Goal: Task Accomplishment & Management: Manage account settings

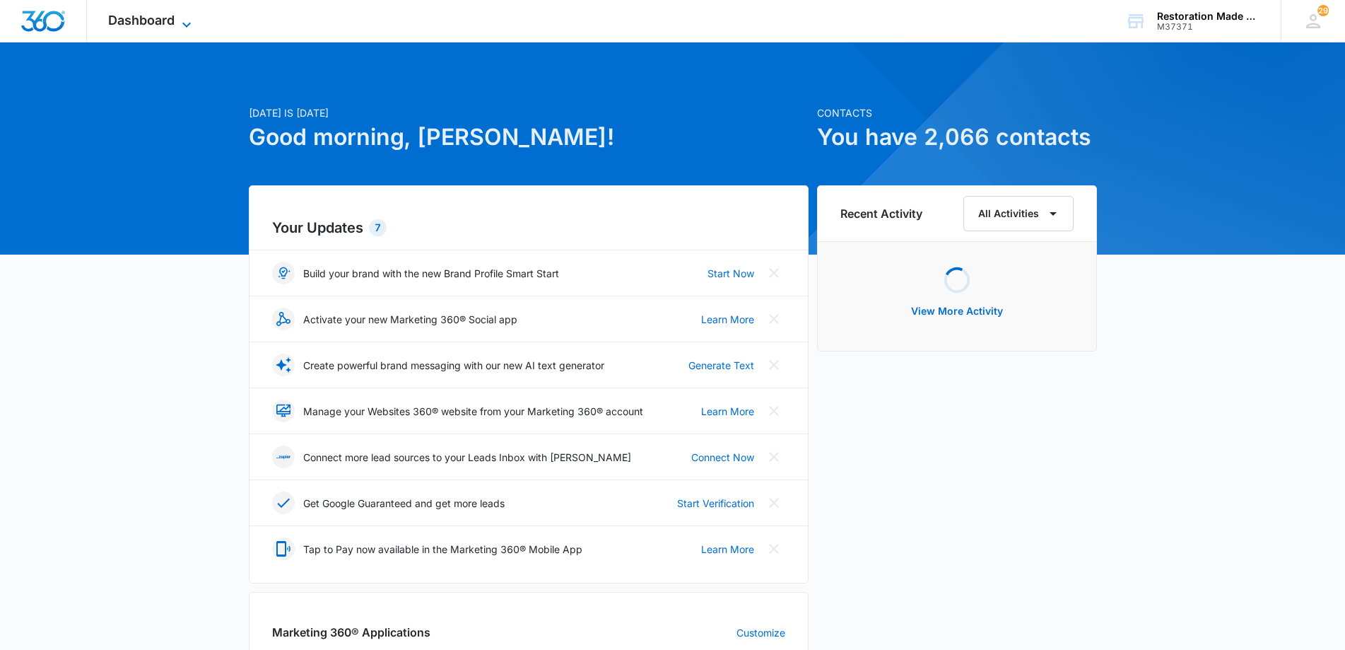
click at [162, 20] on span "Dashboard" at bounding box center [141, 20] width 66 height 15
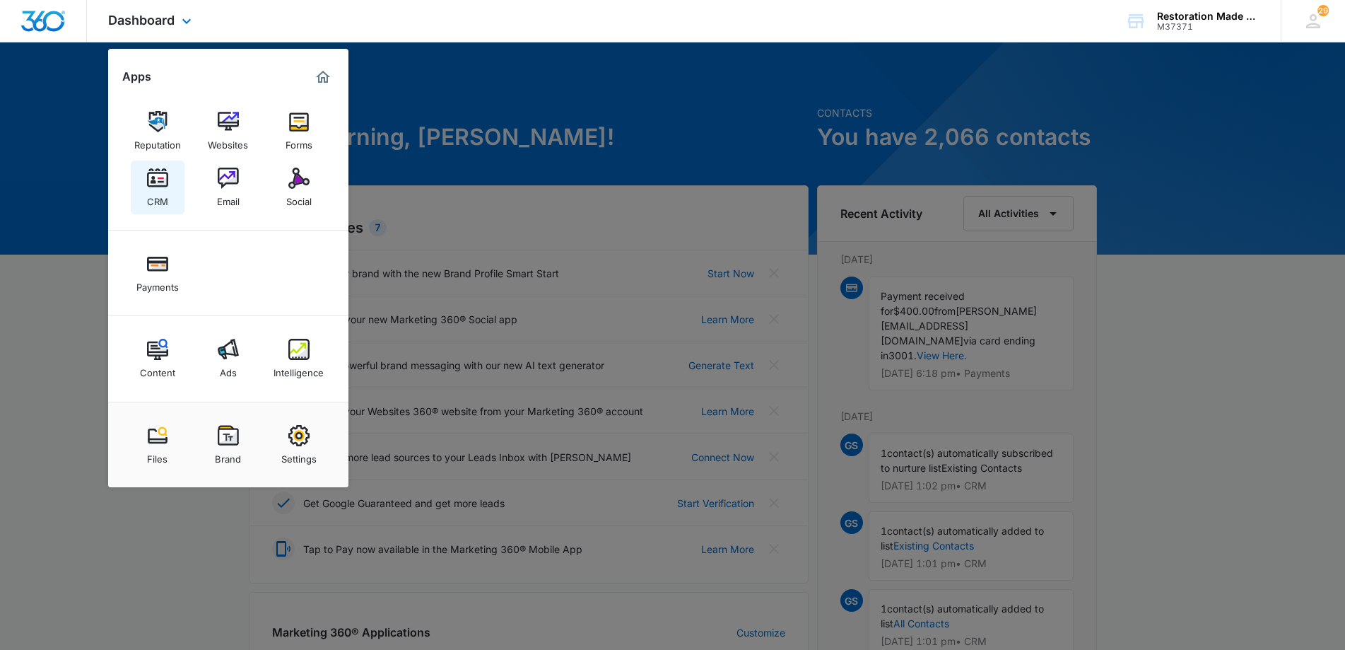
click at [165, 183] on img at bounding box center [157, 178] width 21 height 21
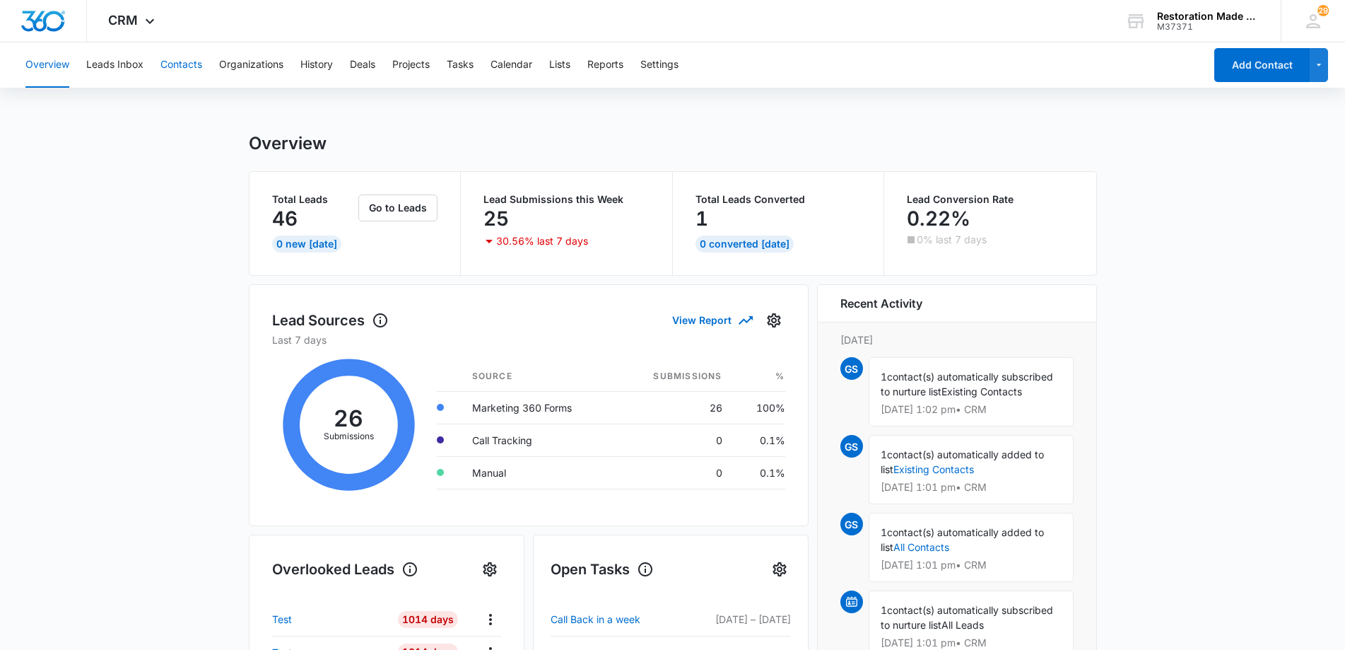
click at [180, 75] on button "Contacts" at bounding box center [181, 64] width 42 height 45
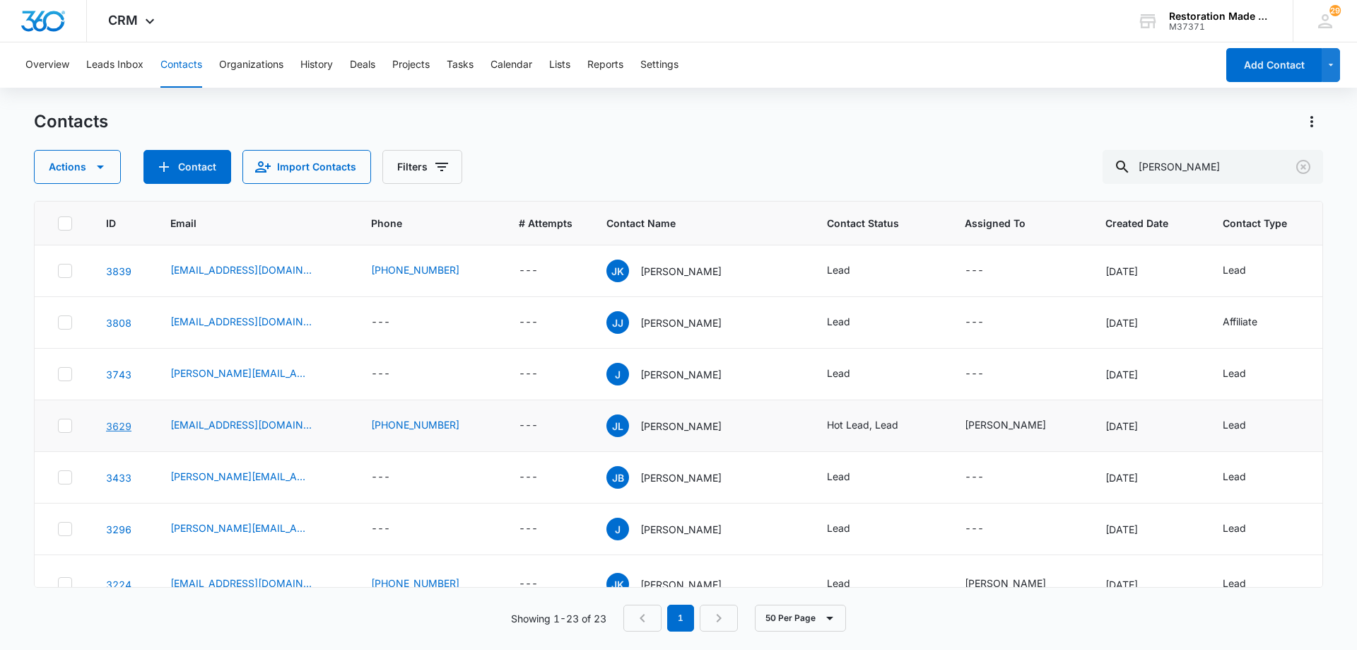
click at [121, 431] on link "3629" at bounding box center [118, 426] width 25 height 12
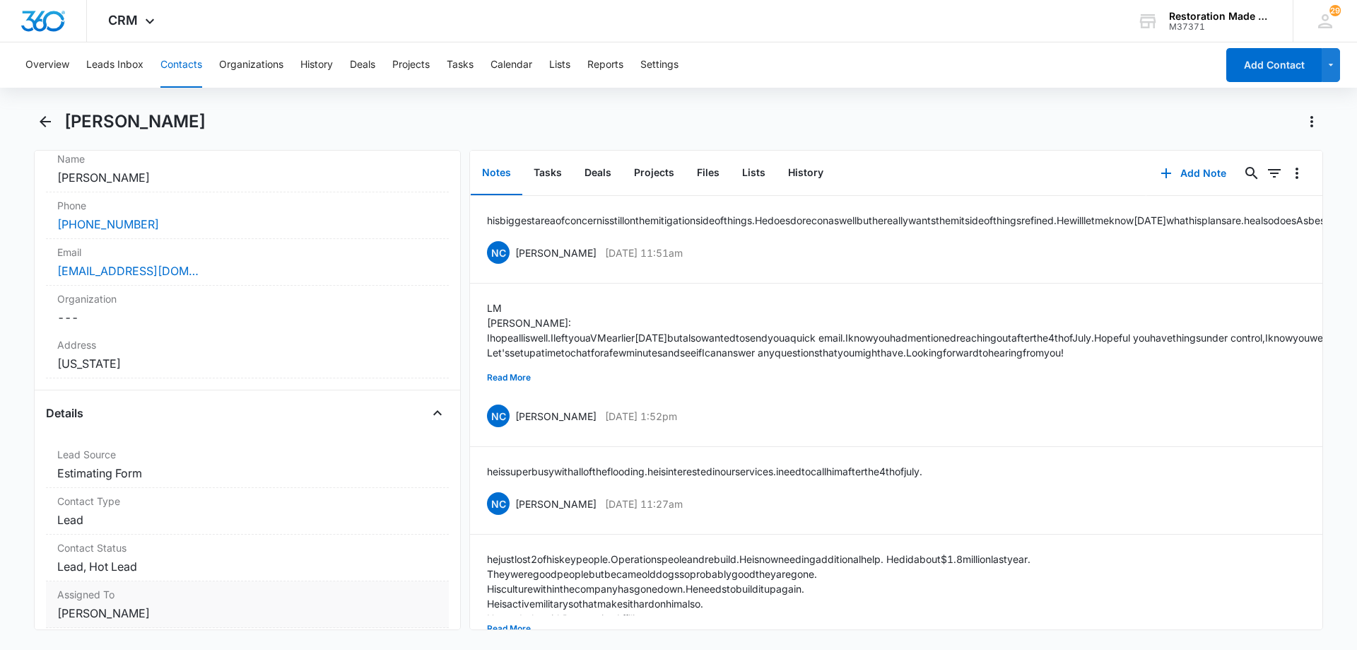
scroll to position [495, 0]
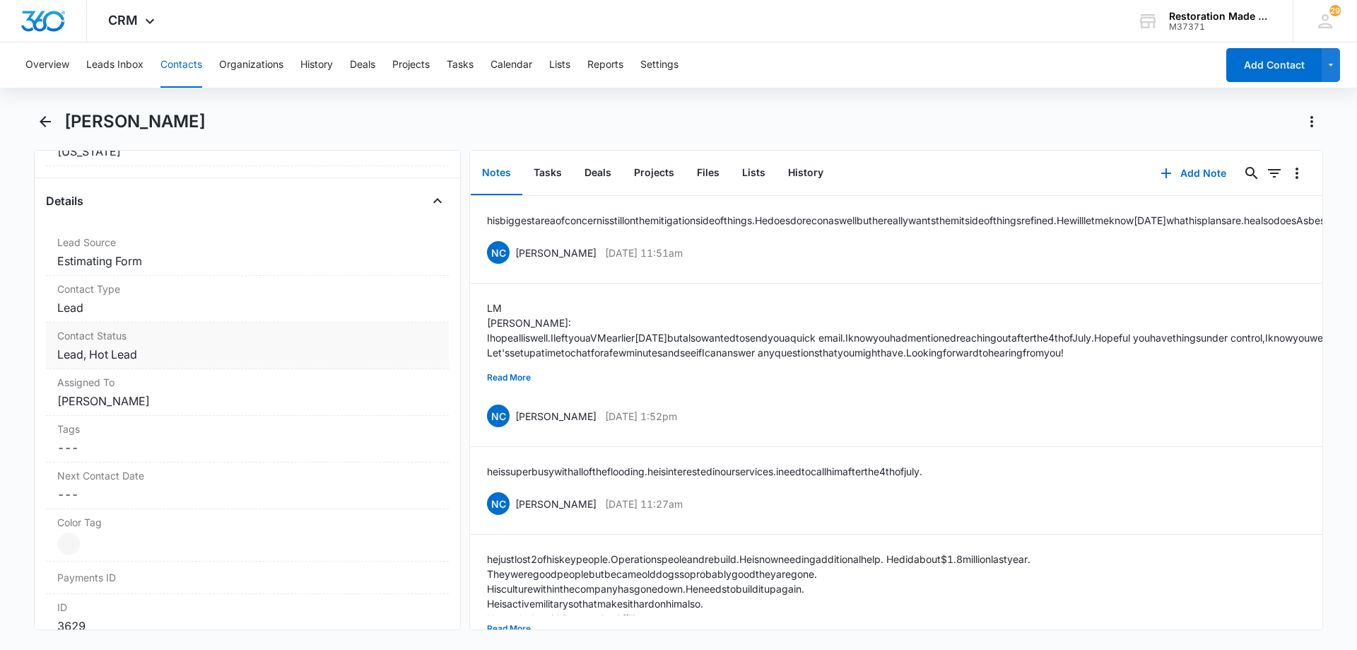
click at [208, 353] on dd "Cancel Save Changes Lead, Hot Lead" at bounding box center [247, 354] width 380 height 17
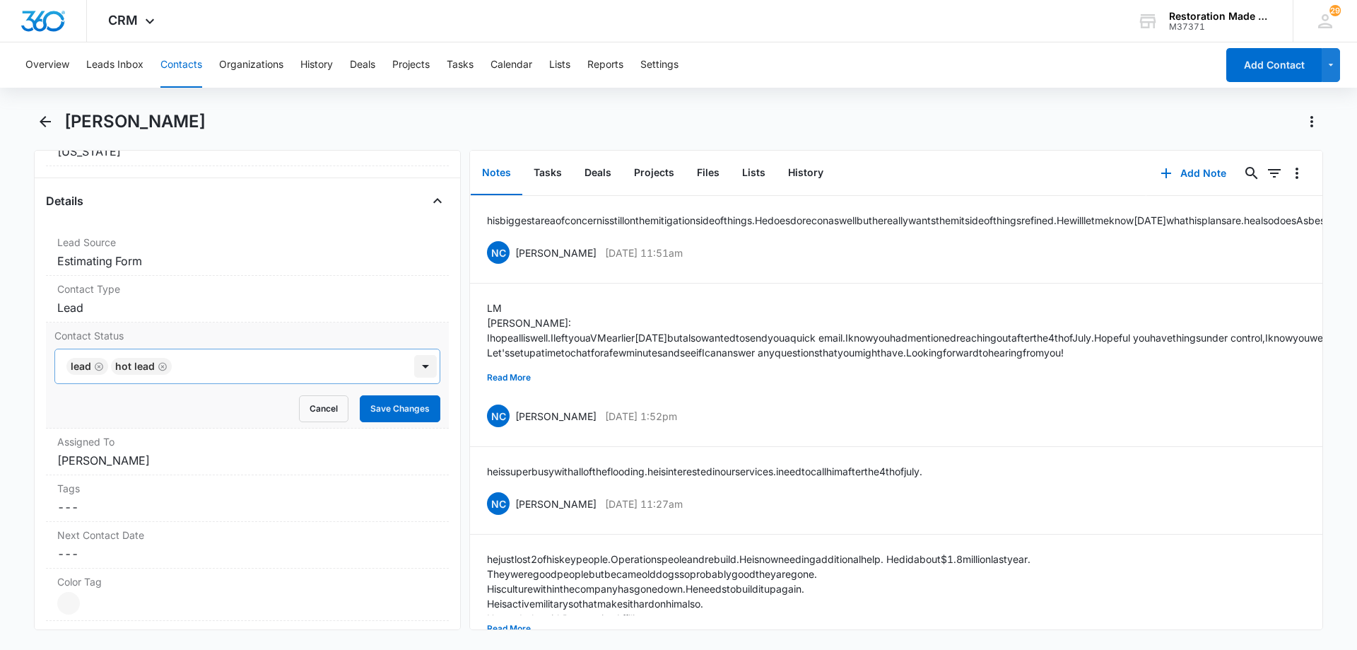
click at [418, 363] on div at bounding box center [425, 366] width 23 height 23
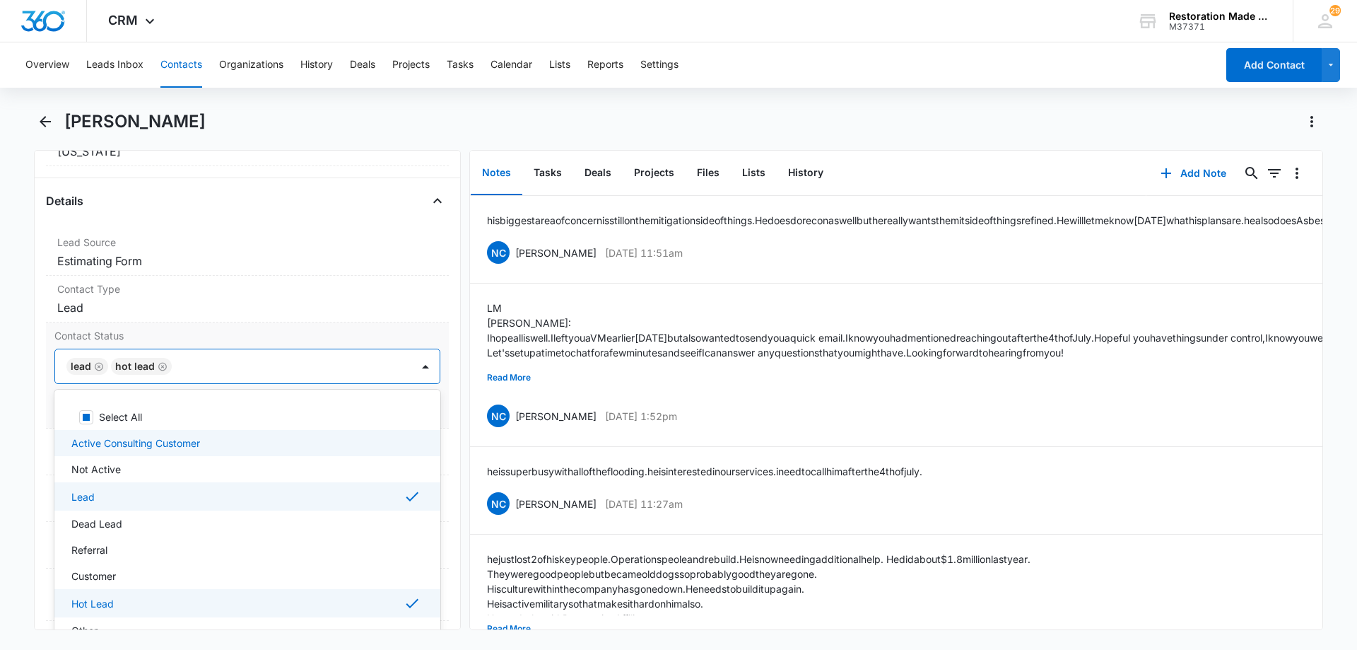
click at [136, 443] on p "Active Consulting Customer" at bounding box center [135, 442] width 129 height 15
click at [208, 366] on icon "Remove Active Consulting Customer" at bounding box center [212, 366] width 8 height 8
click at [228, 374] on div at bounding box center [284, 366] width 217 height 20
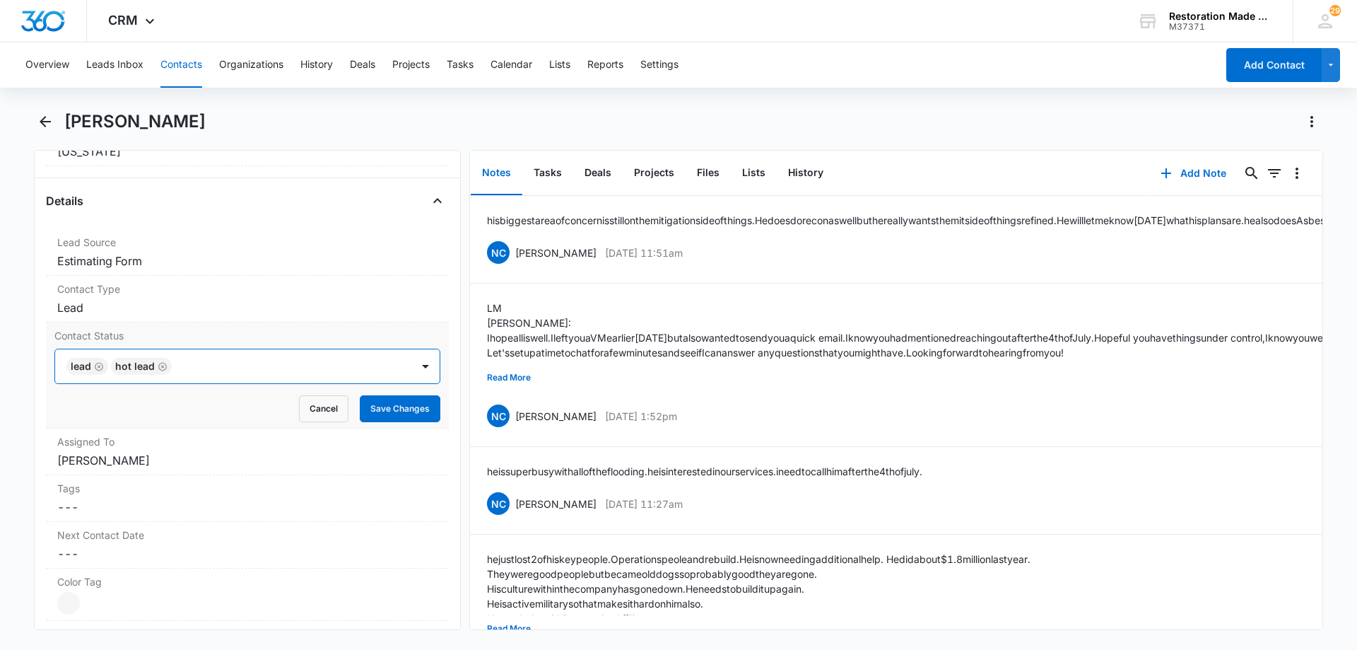
click at [163, 365] on icon "Remove Hot Lead" at bounding box center [162, 366] width 8 height 8
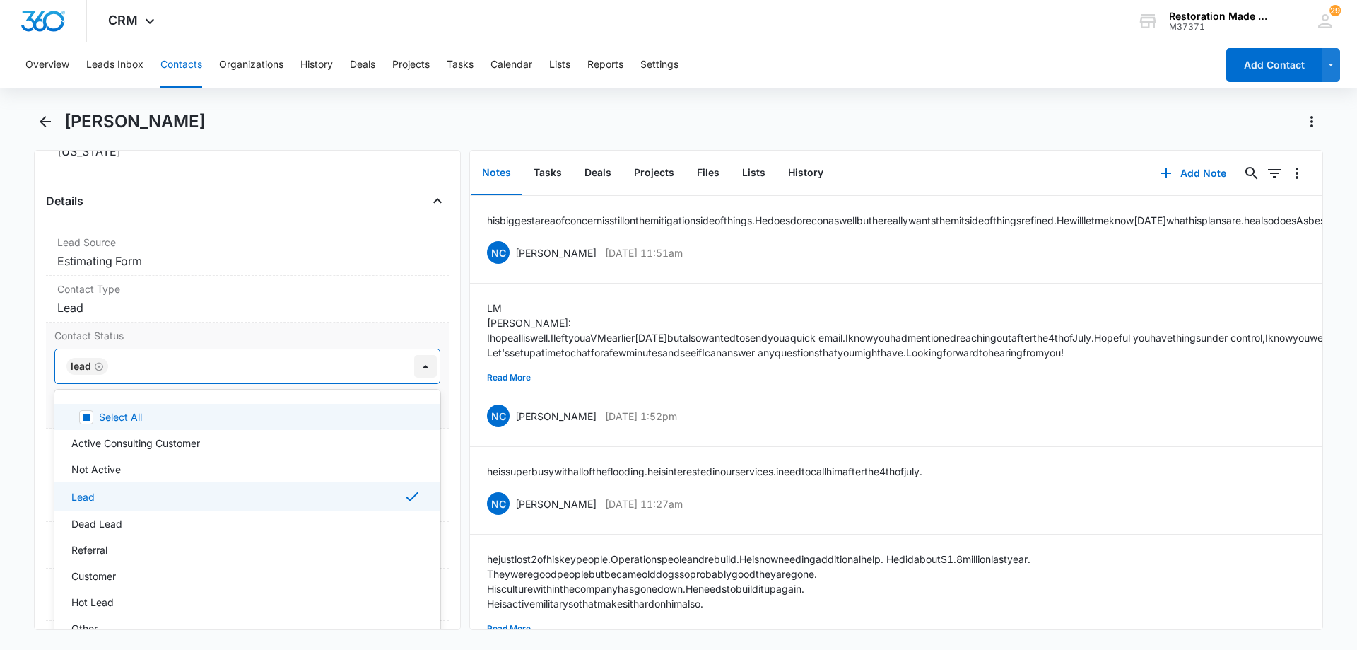
click at [415, 368] on div at bounding box center [425, 366] width 23 height 23
click at [131, 447] on p "Active Consulting Customer" at bounding box center [135, 442] width 129 height 15
click at [324, 357] on div at bounding box center [331, 366] width 123 height 20
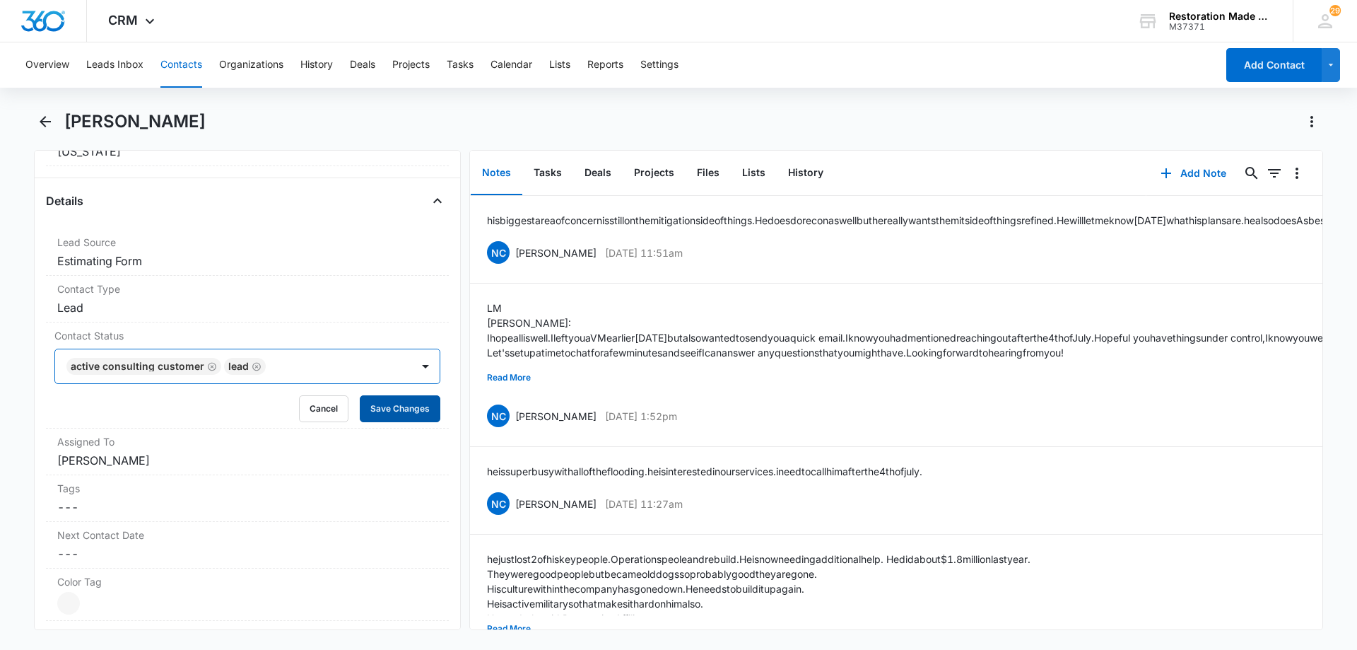
click at [382, 410] on button "Save Changes" at bounding box center [400, 408] width 81 height 27
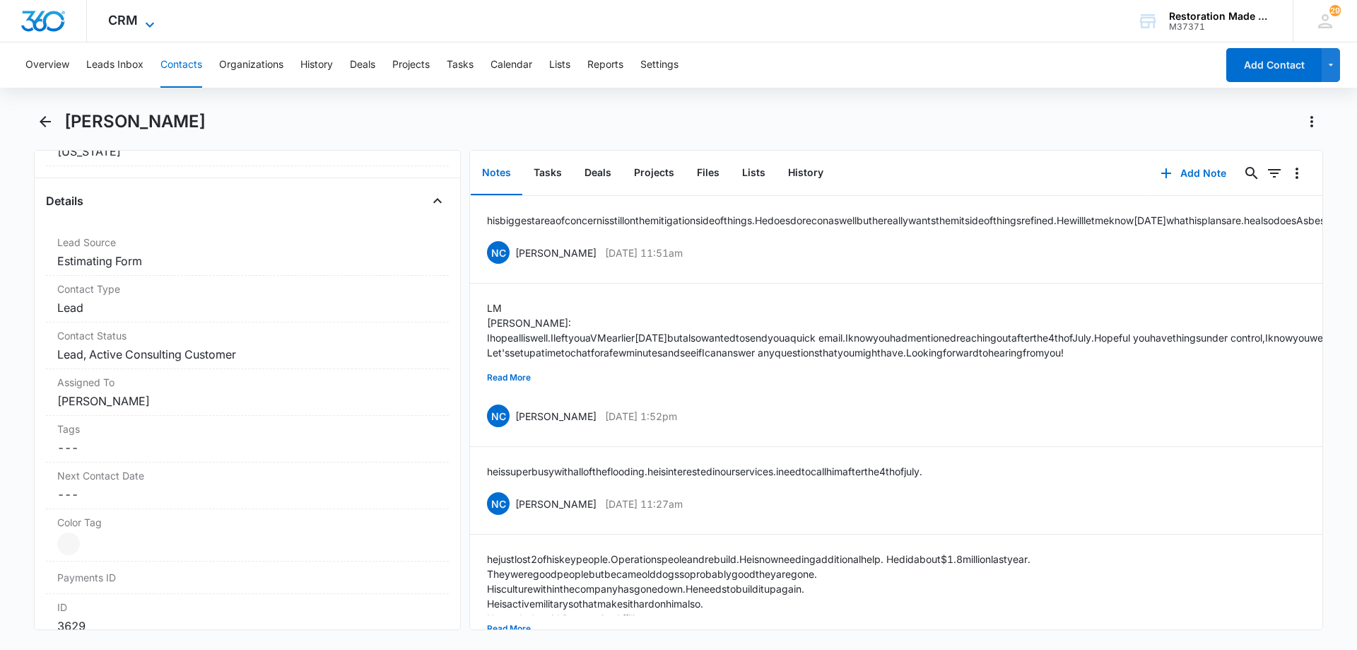
click at [150, 23] on icon at bounding box center [149, 24] width 17 height 17
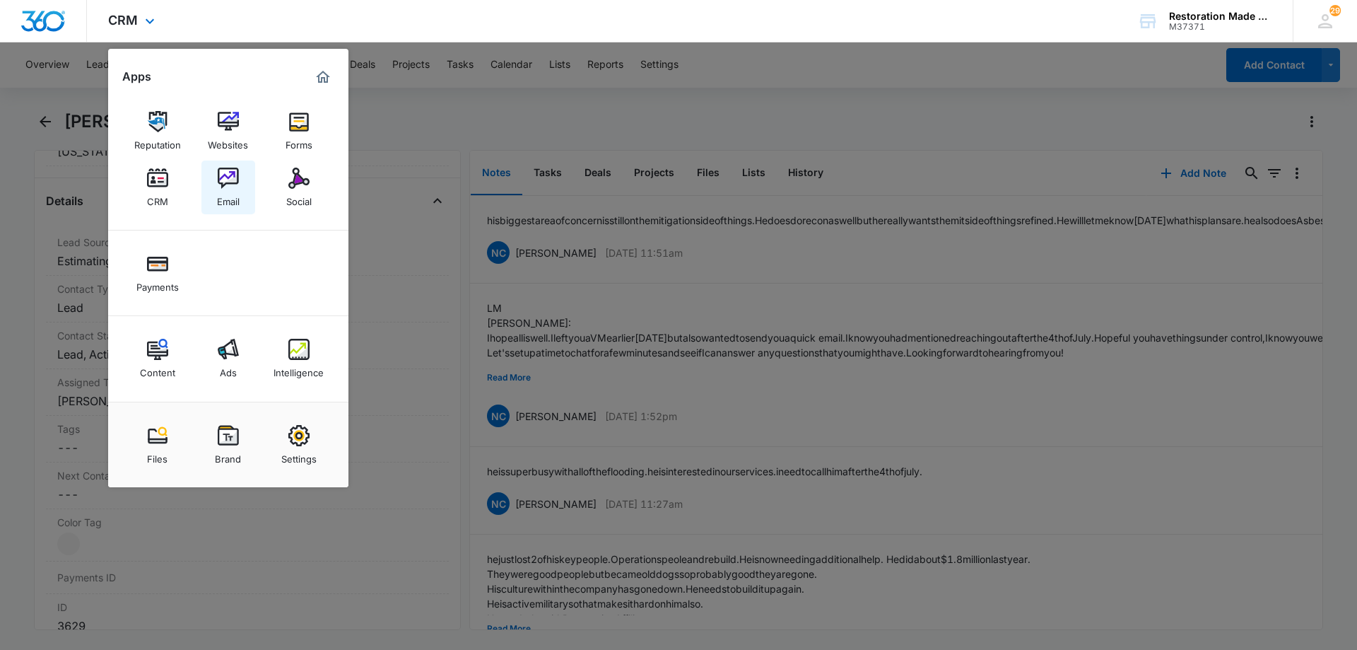
click at [228, 178] on img at bounding box center [228, 178] width 21 height 21
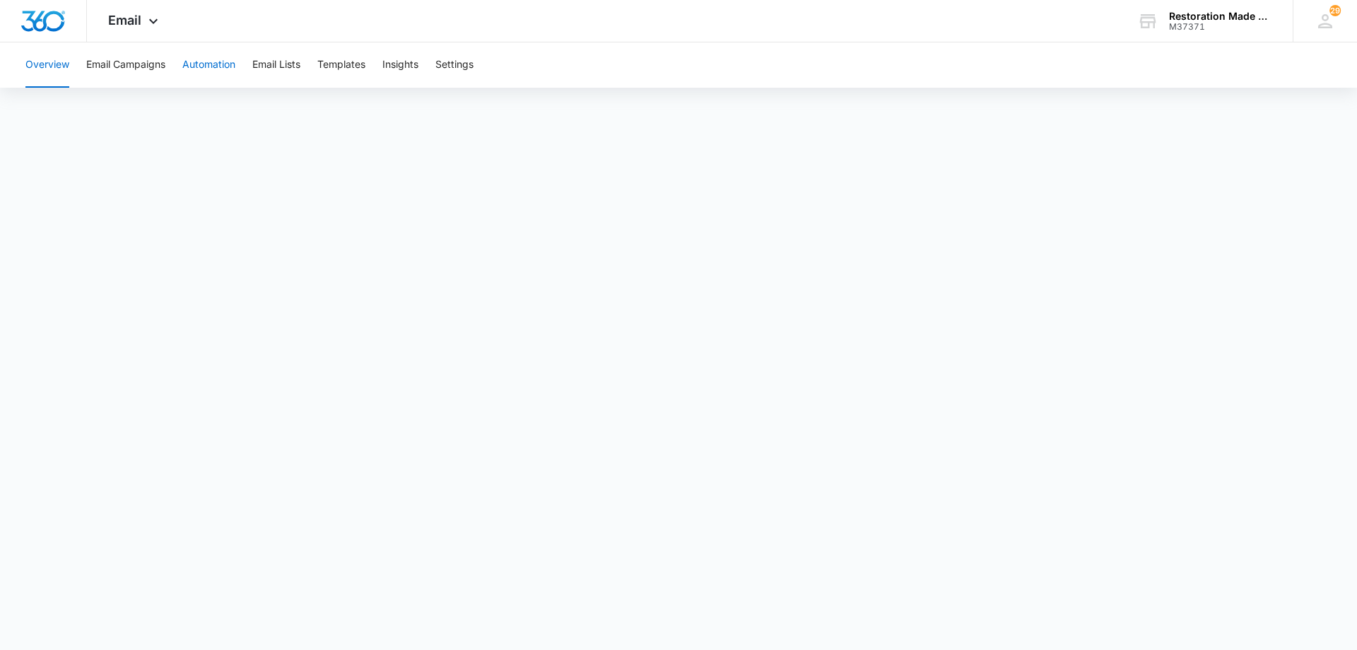
click at [197, 63] on button "Automation" at bounding box center [208, 64] width 53 height 45
